Goal: Transaction & Acquisition: Purchase product/service

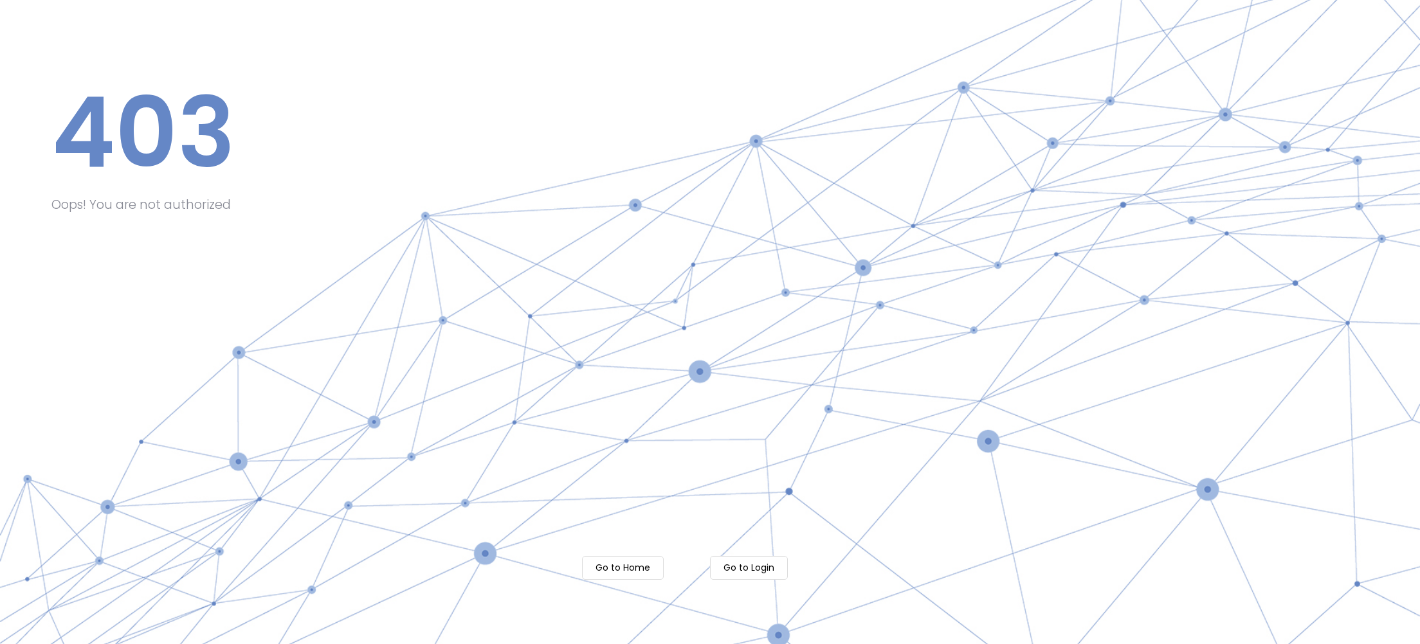
click at [763, 569] on m-button "Go to Login" at bounding box center [749, 568] width 78 height 24
click at [759, 568] on m-button "Go to Login" at bounding box center [749, 568] width 78 height 24
click at [754, 569] on m-button "Go to Login" at bounding box center [749, 568] width 78 height 24
click at [621, 563] on m-button "Go to Home" at bounding box center [623, 568] width 82 height 24
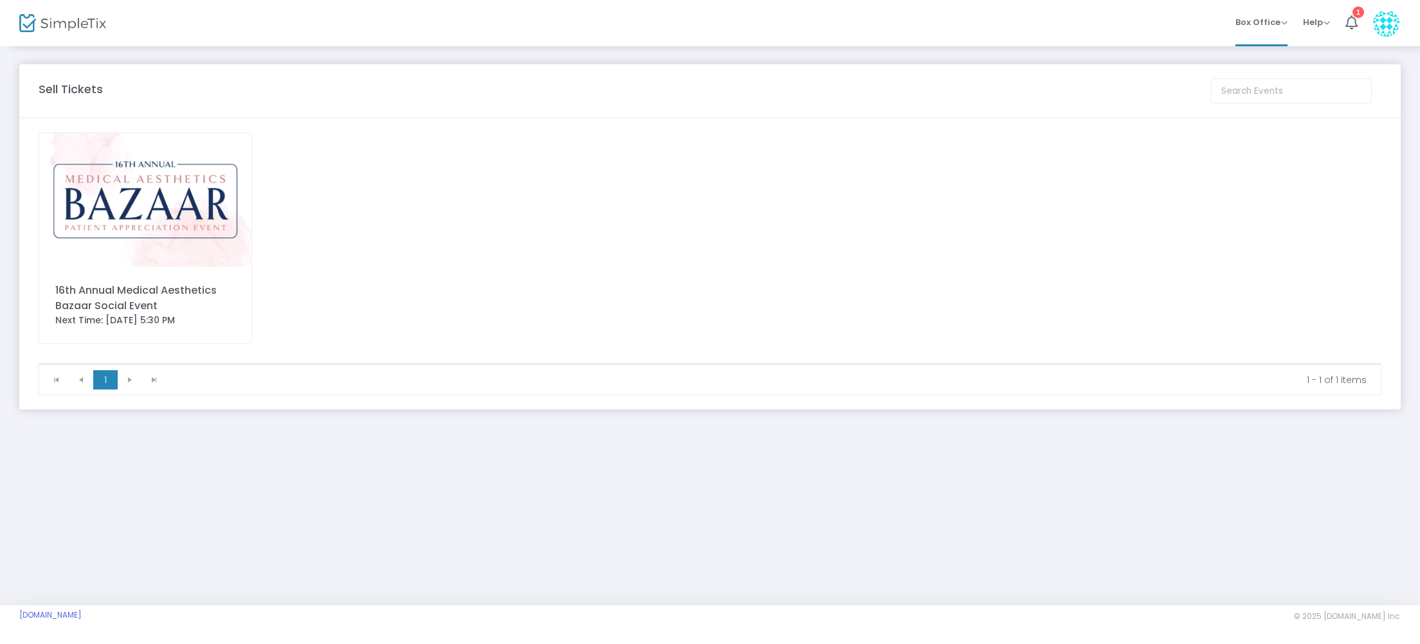
click at [113, 311] on div "16th Annual Medical Aesthetics Bazaar Social Event" at bounding box center [145, 298] width 180 height 31
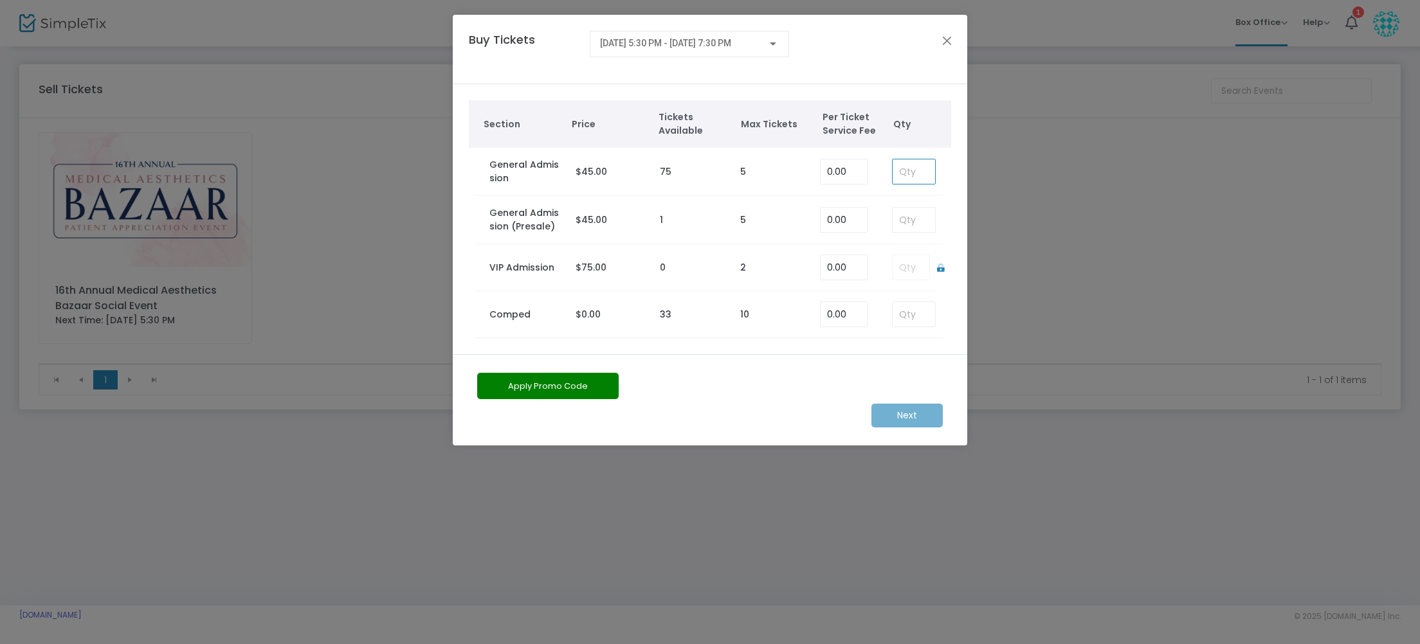
click at [903, 172] on input at bounding box center [914, 172] width 42 height 24
type input "0"
type input "1"
click at [560, 383] on button "Apply Promo Code" at bounding box center [547, 386] width 141 height 26
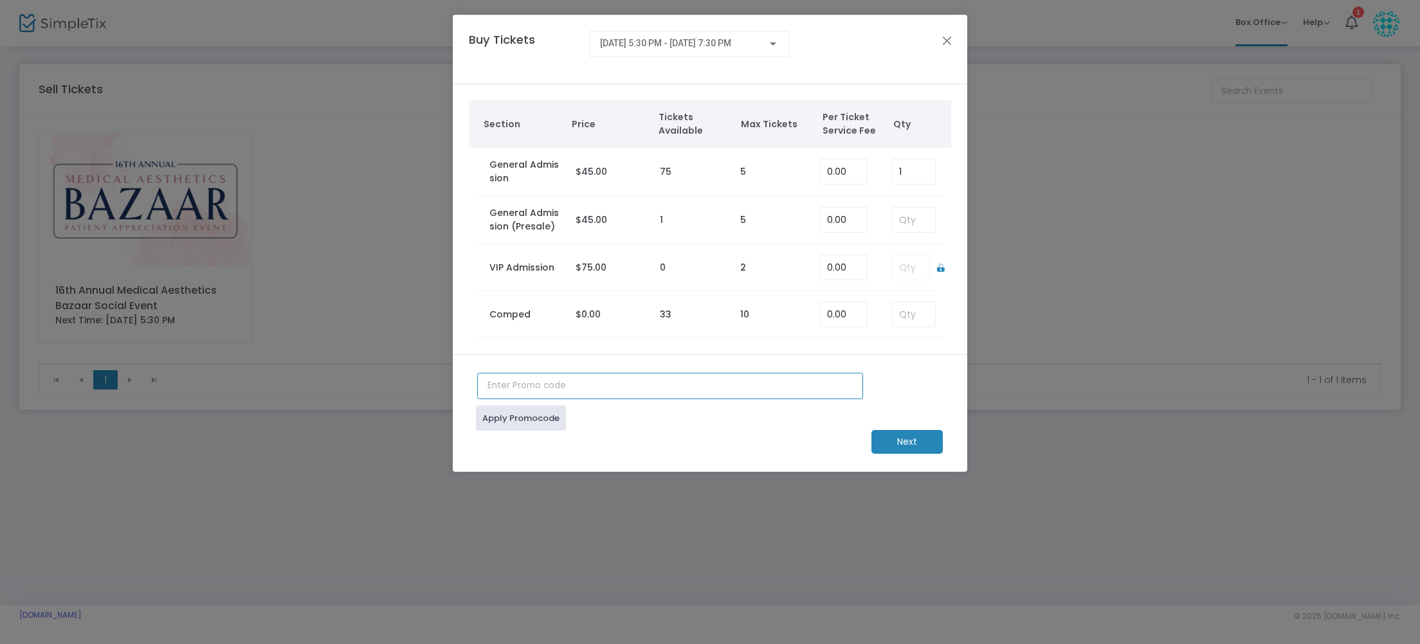
click at [513, 385] on input "text" at bounding box center [670, 386] width 386 height 26
type input "FriendofEAC"
click at [527, 425] on link "Apply Promocode" at bounding box center [521, 418] width 90 height 25
click at [902, 441] on m-button "Next" at bounding box center [907, 444] width 71 height 24
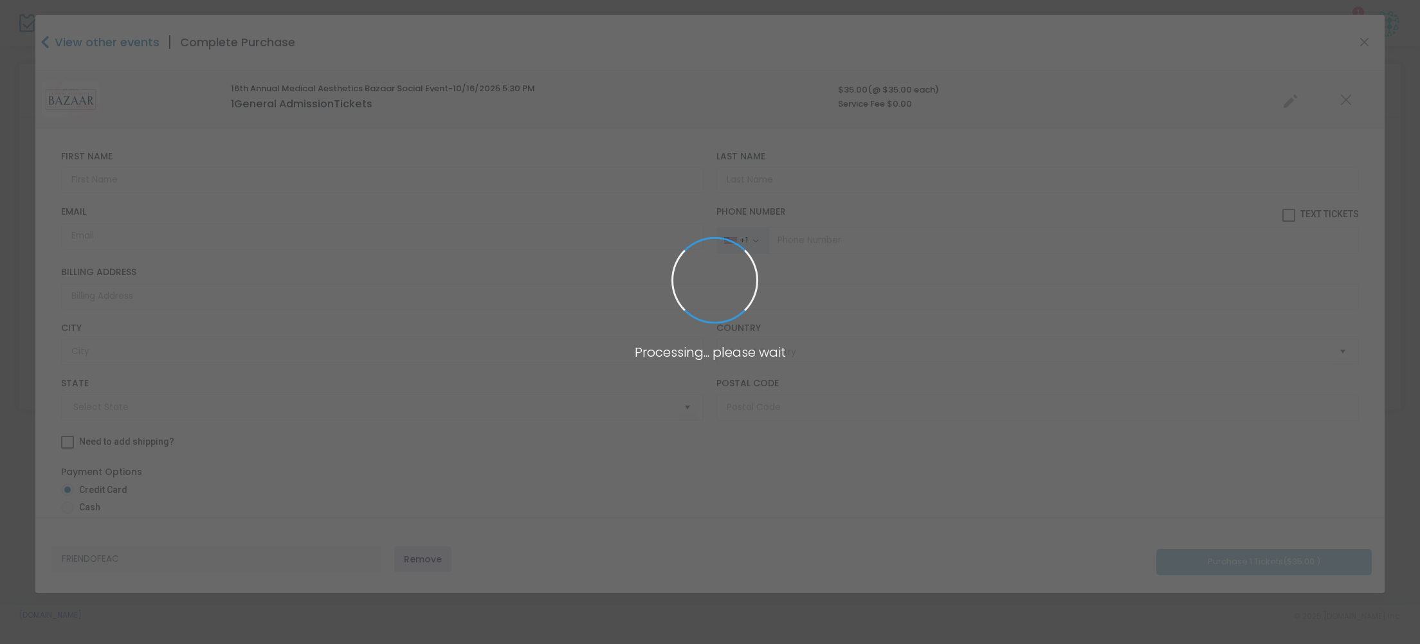
type input "United States"
type input "California"
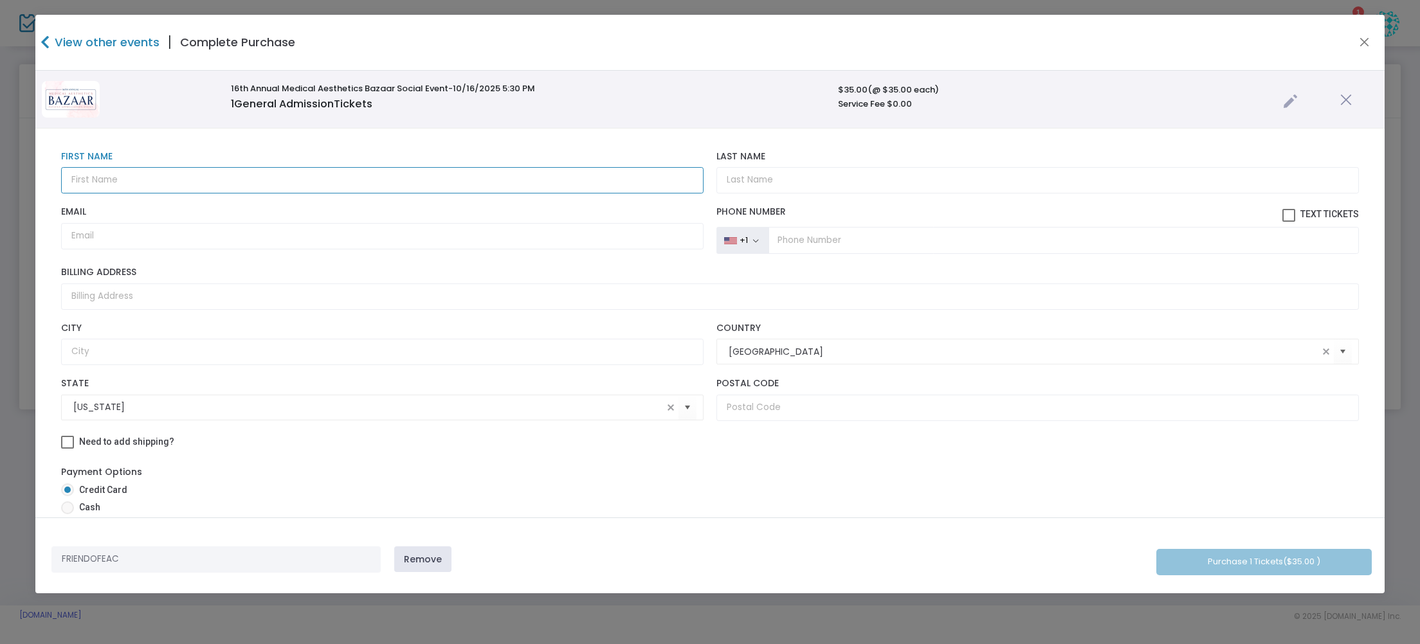
drag, startPoint x: 90, startPoint y: 181, endPoint x: 107, endPoint y: 171, distance: 19.9
click at [90, 180] on input "text" at bounding box center [382, 180] width 643 height 26
type input "t"
type input "Terry"
click at [744, 179] on input "Last Name" at bounding box center [1038, 180] width 643 height 26
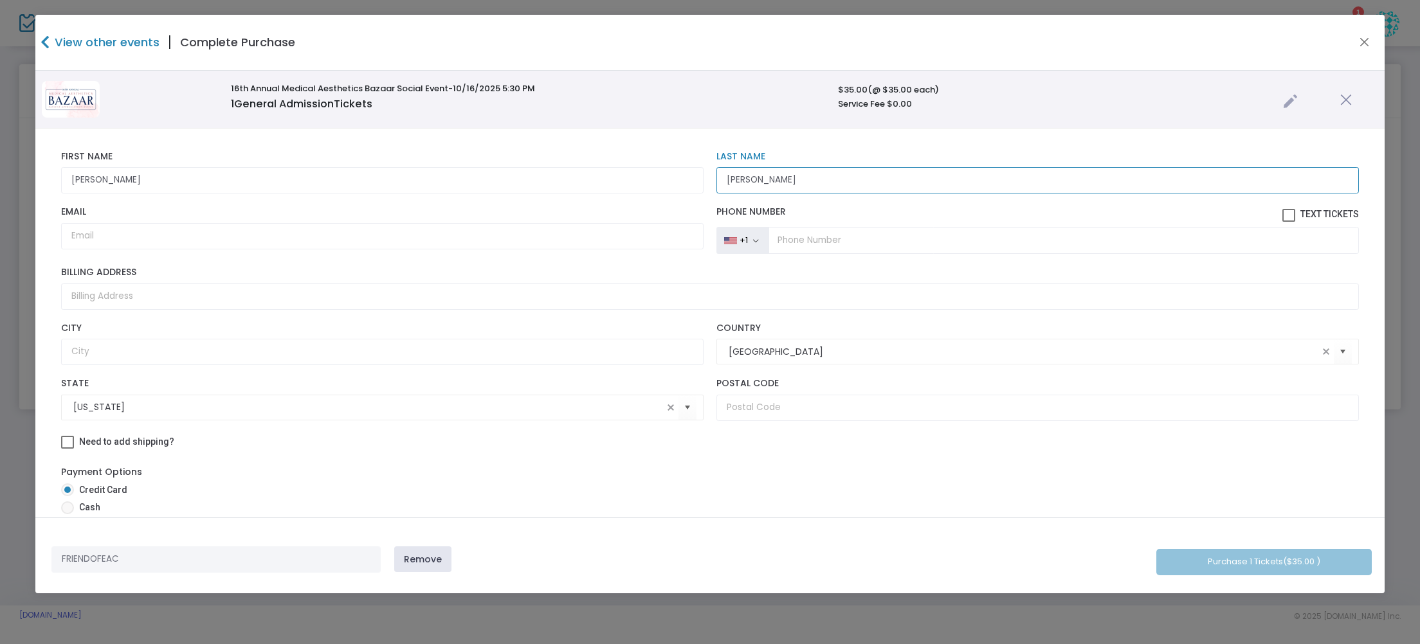
drag, startPoint x: 751, startPoint y: 180, endPoint x: 700, endPoint y: 178, distance: 50.8
click at [700, 178] on div "Terry First Name First Name is required. rubio Last Name Last Name is required." at bounding box center [710, 172] width 1310 height 55
type input "Rubio"
click at [78, 239] on input "Email" at bounding box center [382, 236] width 643 height 26
type input "harmony430@aol.com"
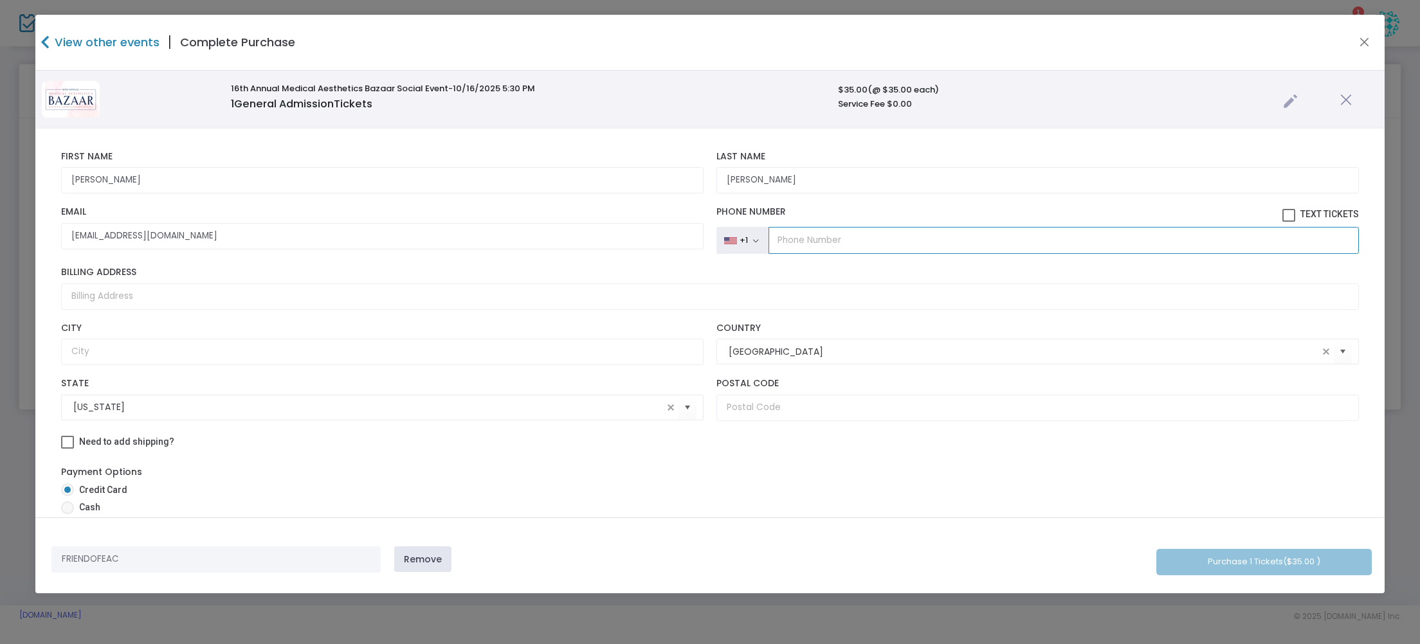
click at [791, 242] on input "tel" at bounding box center [1064, 240] width 590 height 27
type input "(661) 332-0598"
drag, startPoint x: 76, startPoint y: 300, endPoint x: 90, endPoint y: 302, distance: 14.4
click at [76, 300] on input "Billing Address" at bounding box center [710, 297] width 1298 height 26
type input "3612 La Costa Street"
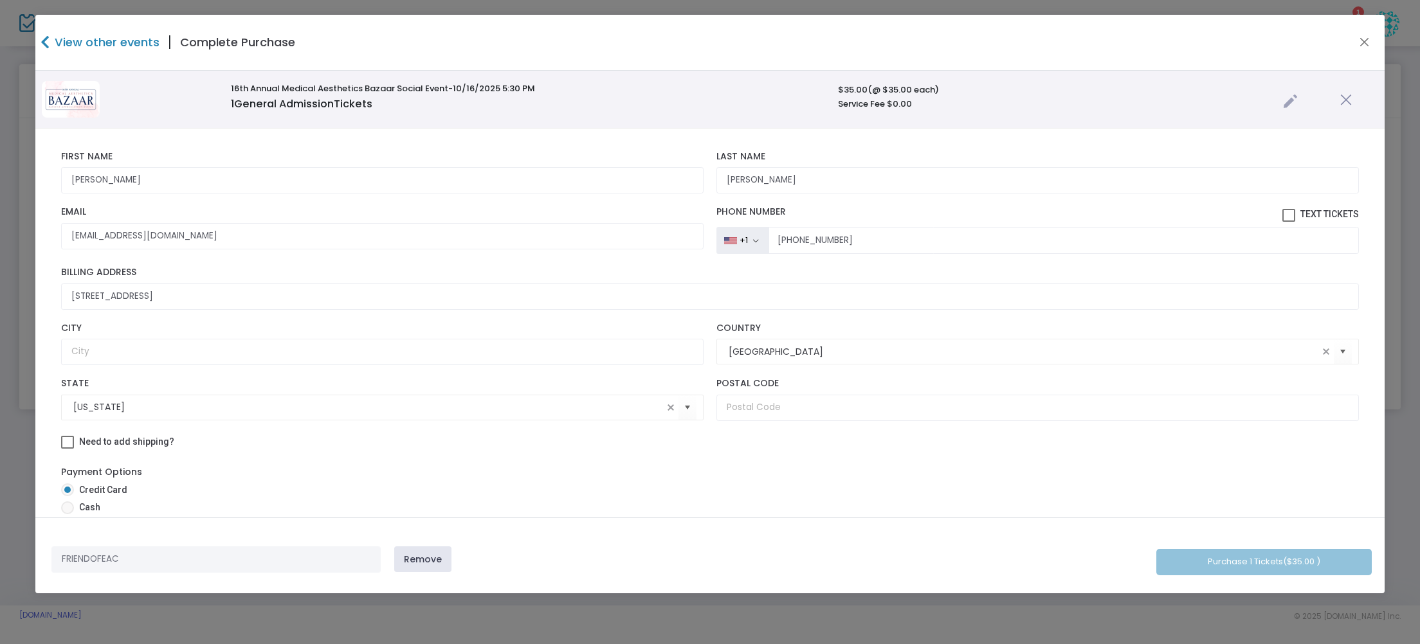
type input "Bakersfield"
type input "93306"
click at [1282, 215] on span at bounding box center [1288, 215] width 13 height 13
click at [1288, 222] on input "Text Tickets" at bounding box center [1288, 222] width 1 height 1
checkbox input "true"
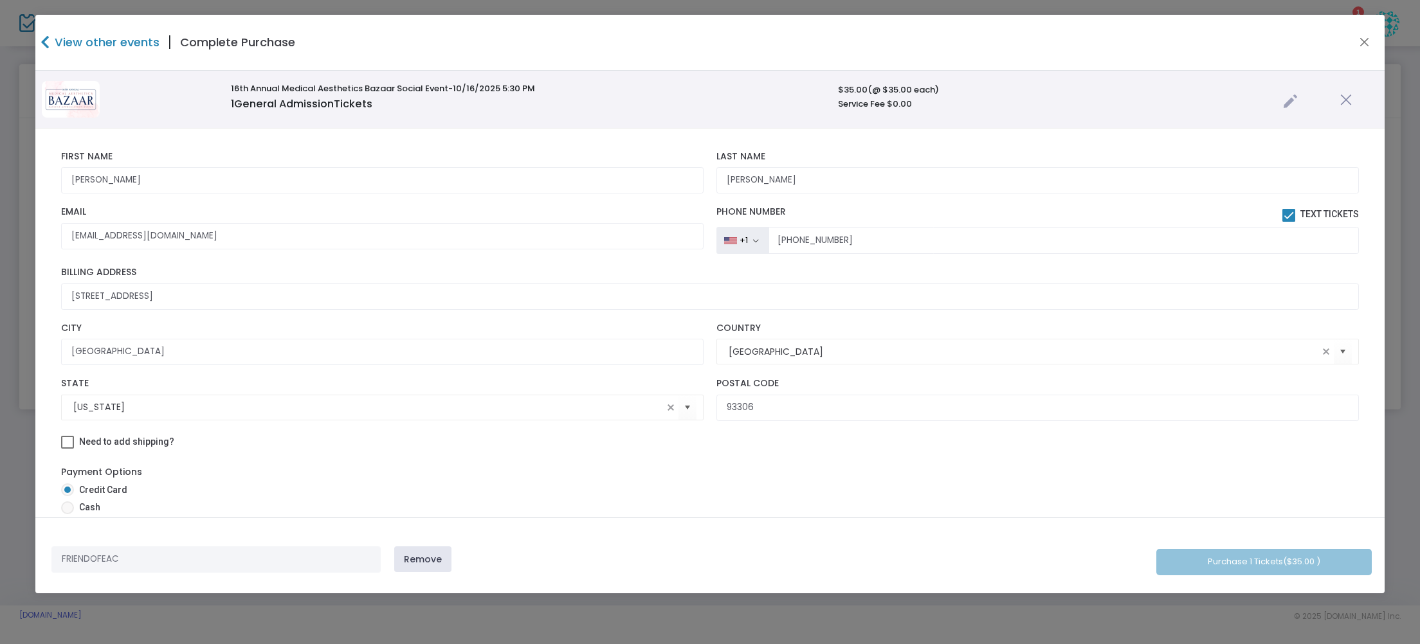
click at [1216, 556] on div "FRIENDOFEAC Remove Purchase 1 Tickets ($35.00 )" at bounding box center [709, 556] width 1349 height 76
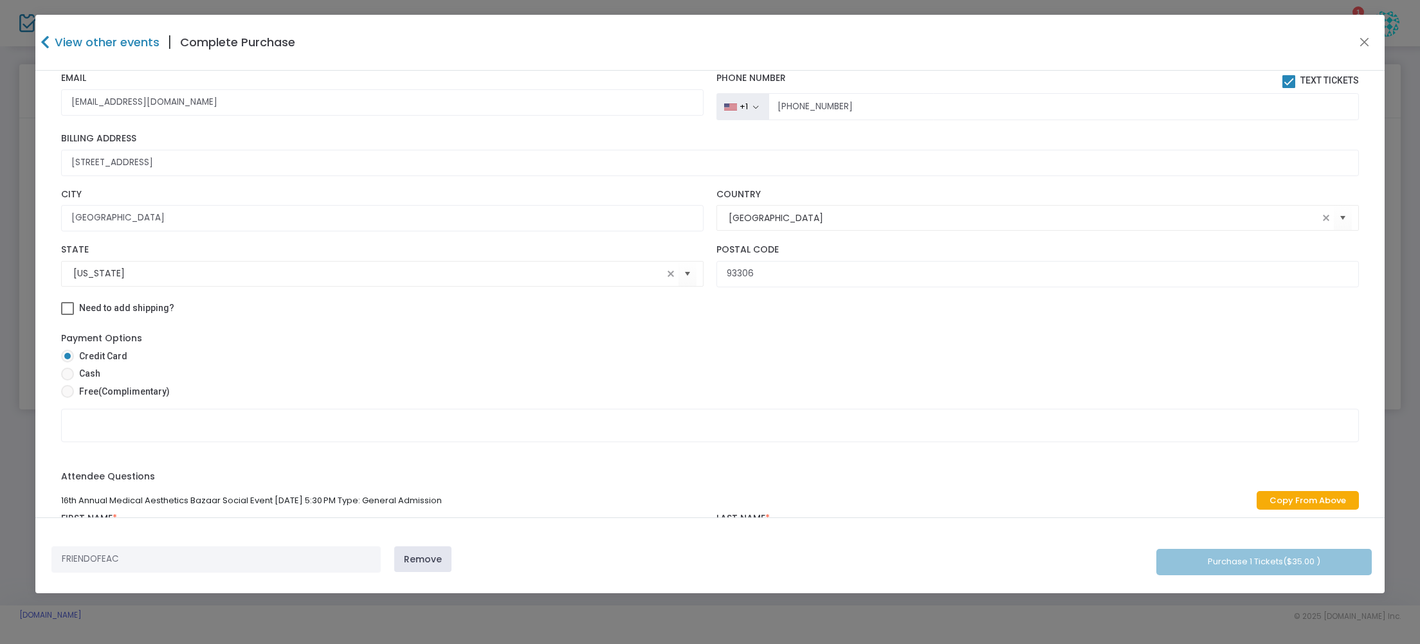
scroll to position [244, 0]
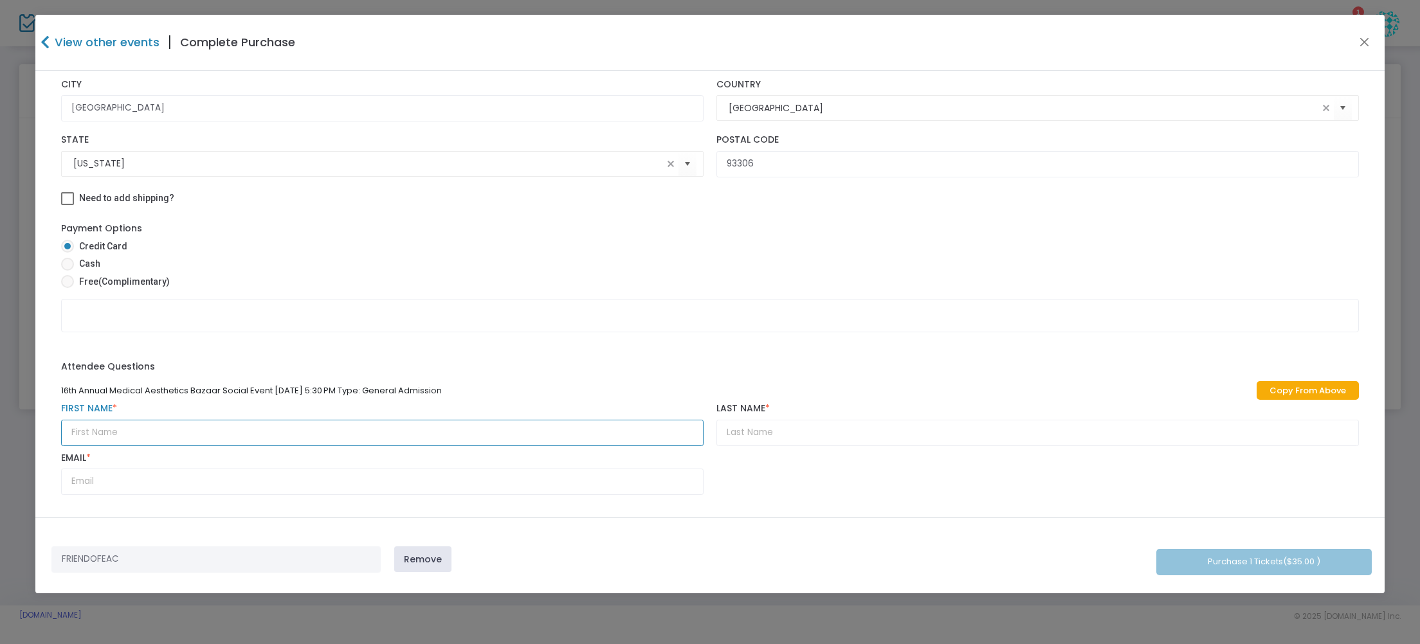
click at [79, 435] on input "text" at bounding box center [382, 433] width 643 height 26
type input "Terry"
click at [738, 429] on input "text" at bounding box center [1038, 433] width 643 height 26
click at [151, 433] on input "Terry" at bounding box center [382, 433] width 643 height 26
